Goal: Task Accomplishment & Management: Manage account settings

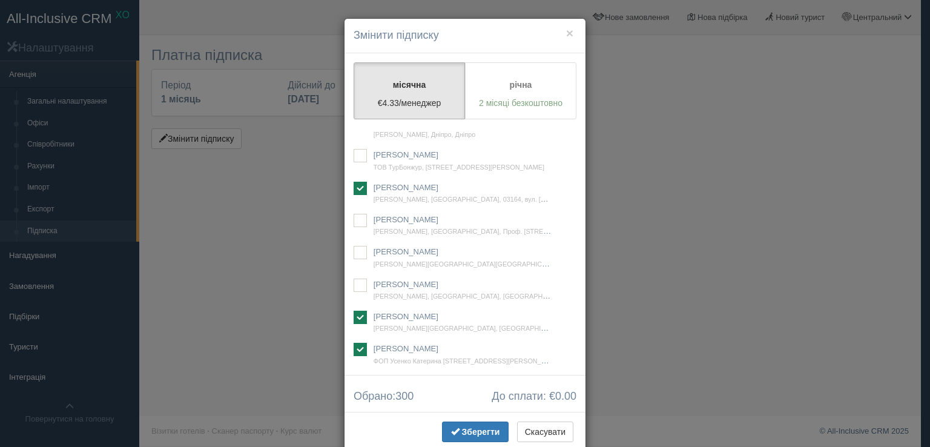
scroll to position [33123, 0]
checkbox input "false"
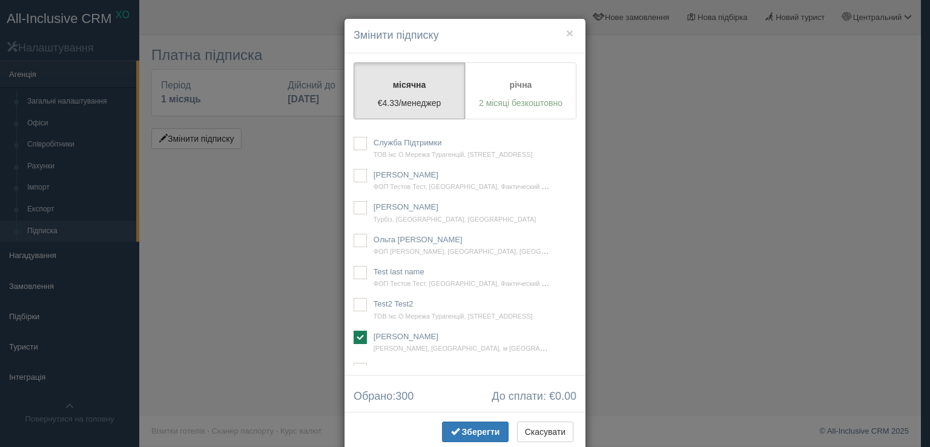
scroll to position [33123, 0]
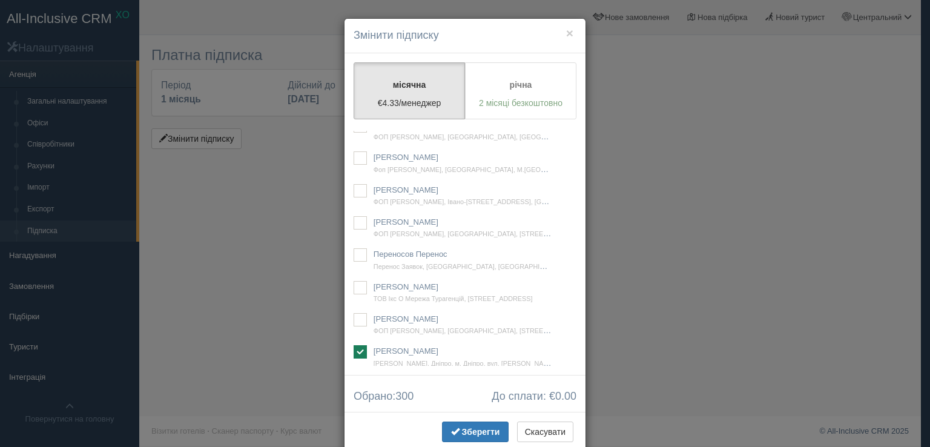
checkbox input "false"
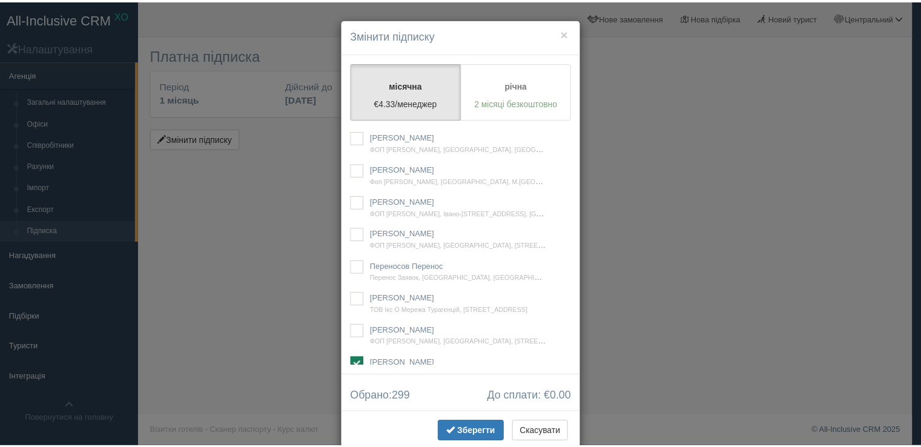
scroll to position [642, 0]
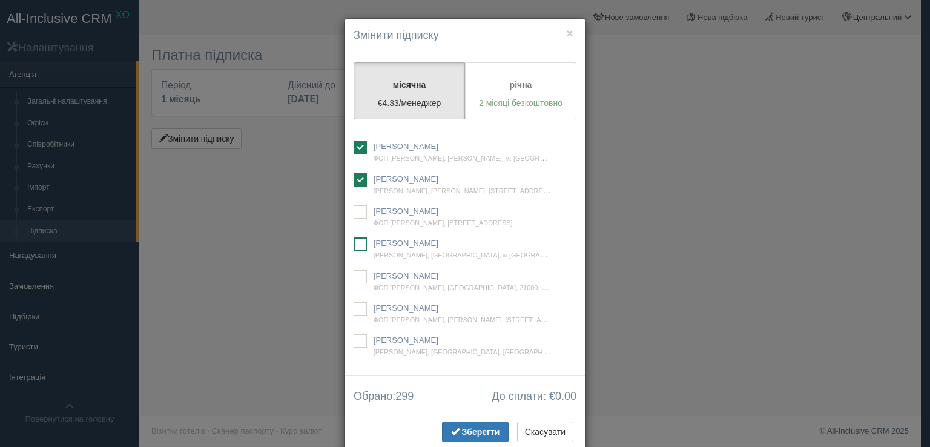
click at [354, 251] on ins at bounding box center [360, 243] width 13 height 13
checkbox input "true"
click at [472, 434] on span "Зберегти" at bounding box center [481, 432] width 38 height 10
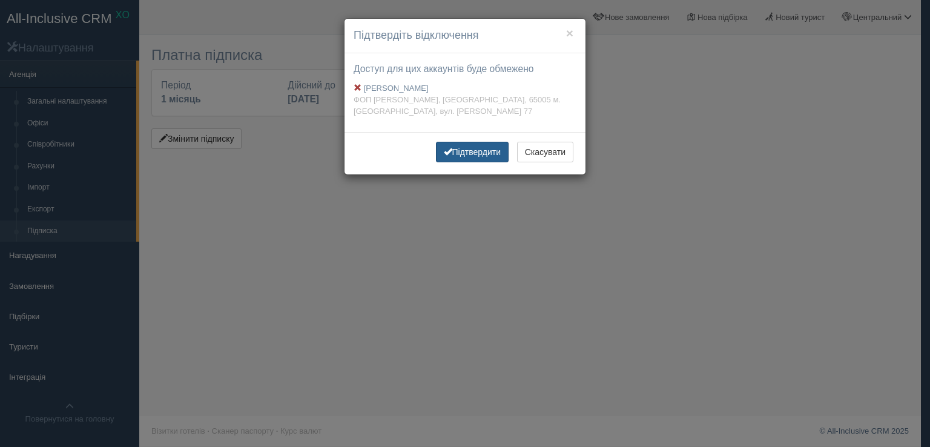
click at [468, 153] on button "Підтвердити" at bounding box center [472, 152] width 73 height 21
